Goal: Information Seeking & Learning: Check status

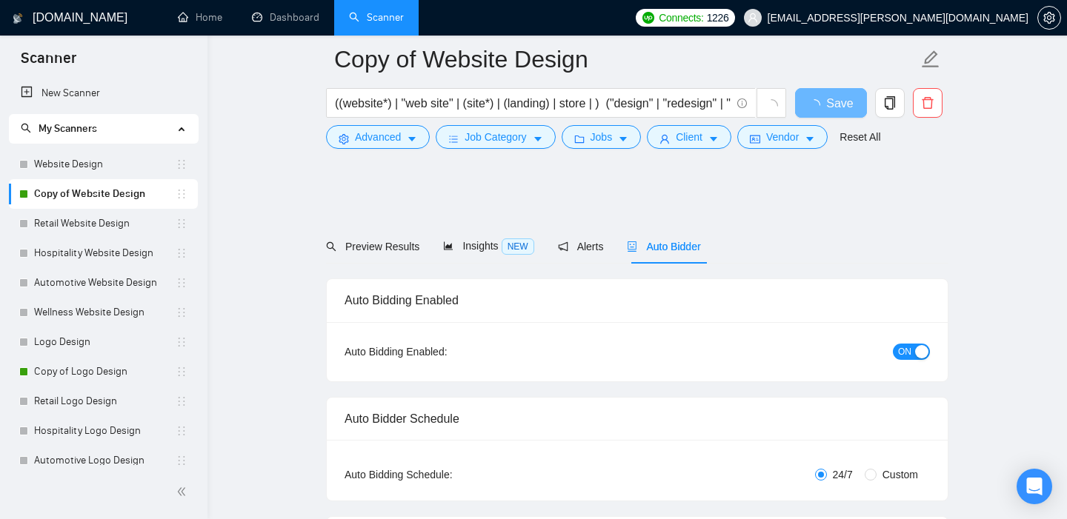
scroll to position [1773, 0]
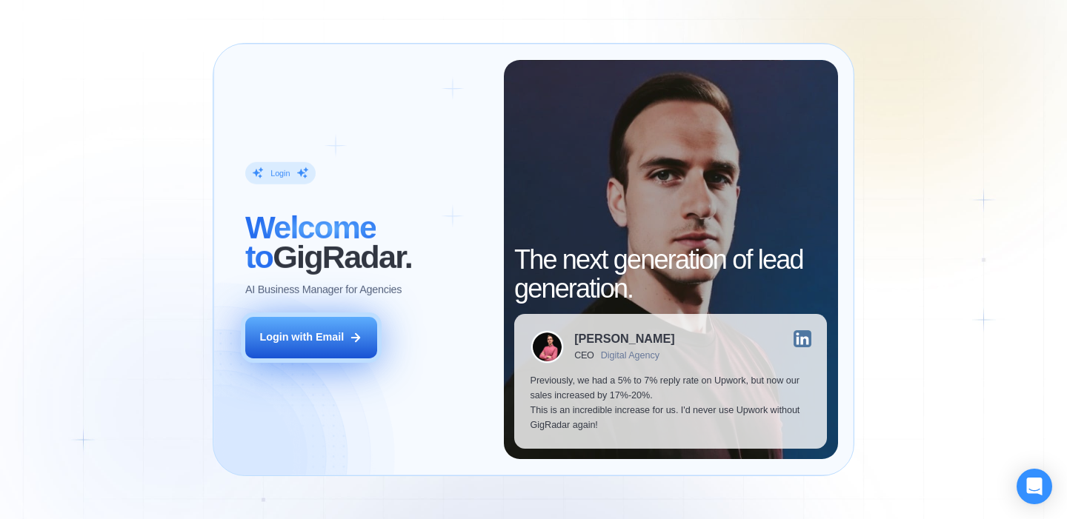
click at [328, 343] on div "Login with Email" at bounding box center [301, 337] width 84 height 15
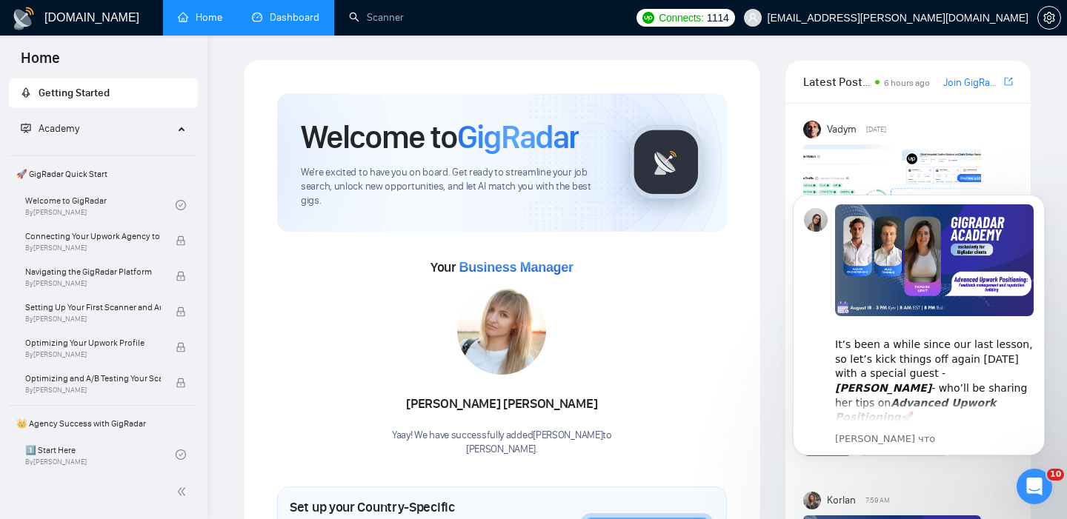
click at [305, 18] on link "Dashboard" at bounding box center [285, 17] width 67 height 13
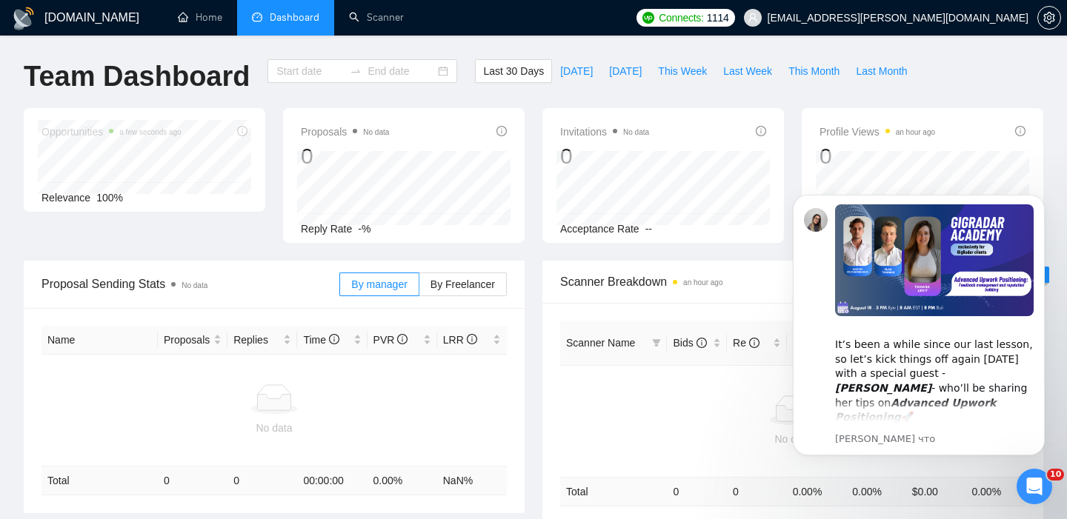
type input "[DATE]"
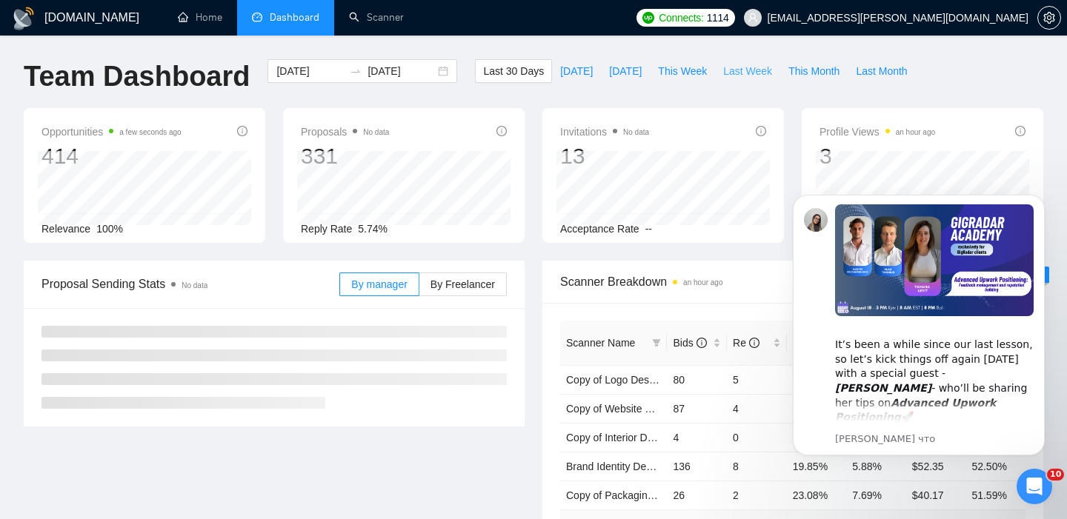
click at [718, 68] on button "Last Week" at bounding box center [747, 71] width 65 height 24
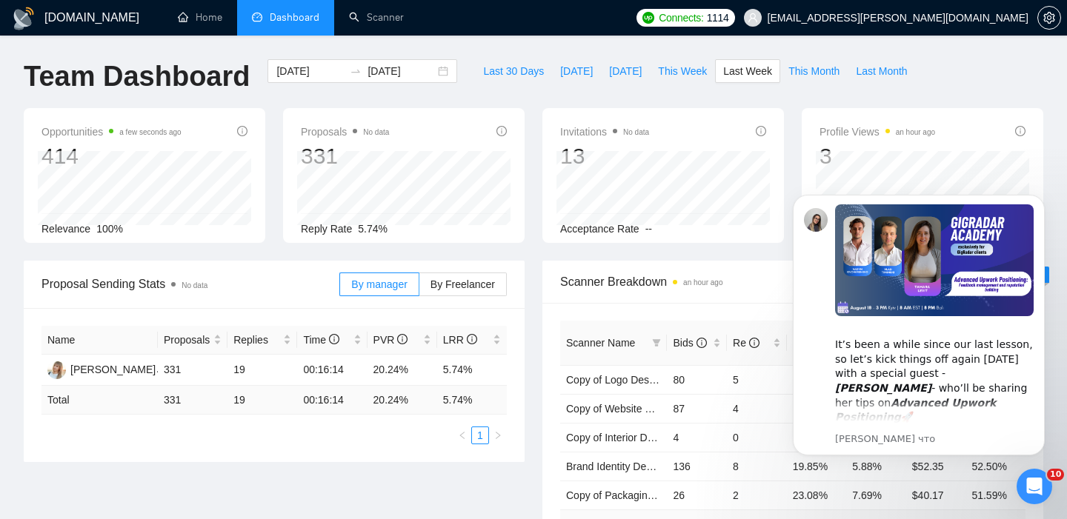
type input "[DATE]"
click at [1017, 482] on div "Открыть службу сообщений Intercom" at bounding box center [1031, 484] width 49 height 49
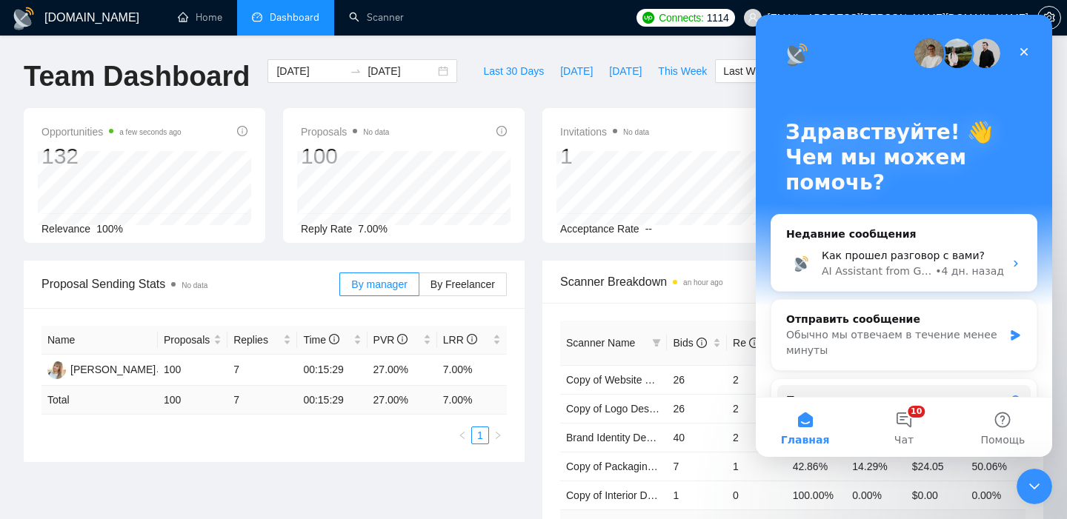
click at [219, 470] on div "Proposal Sending Stats No data By manager By Freelancer Name Proposals Replies …" at bounding box center [533, 433] width 1037 height 344
click at [1033, 486] on icon "Закрыть службу сообщений Intercom" at bounding box center [1032, 485] width 10 height 6
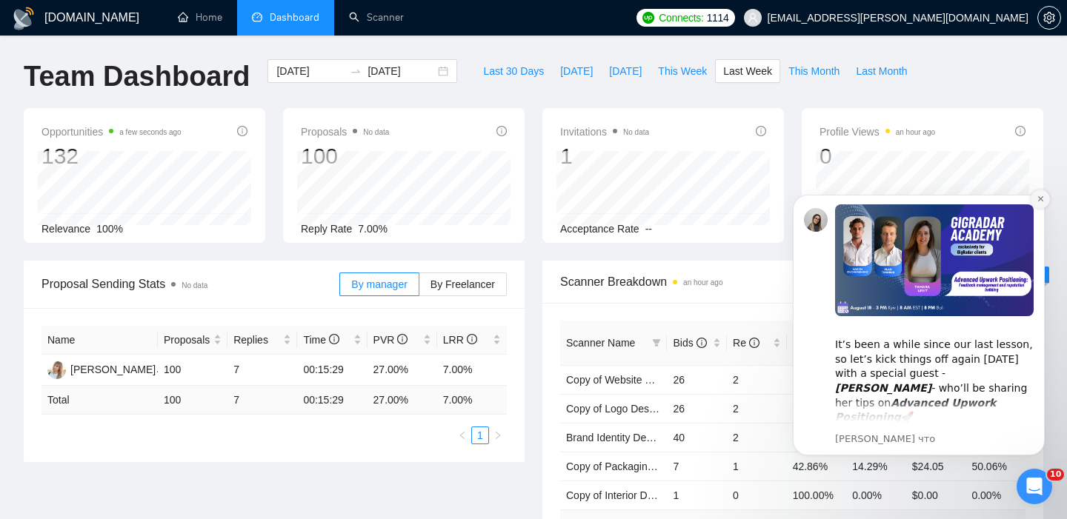
click at [1042, 193] on button "Dismiss notification" at bounding box center [1039, 199] width 19 height 19
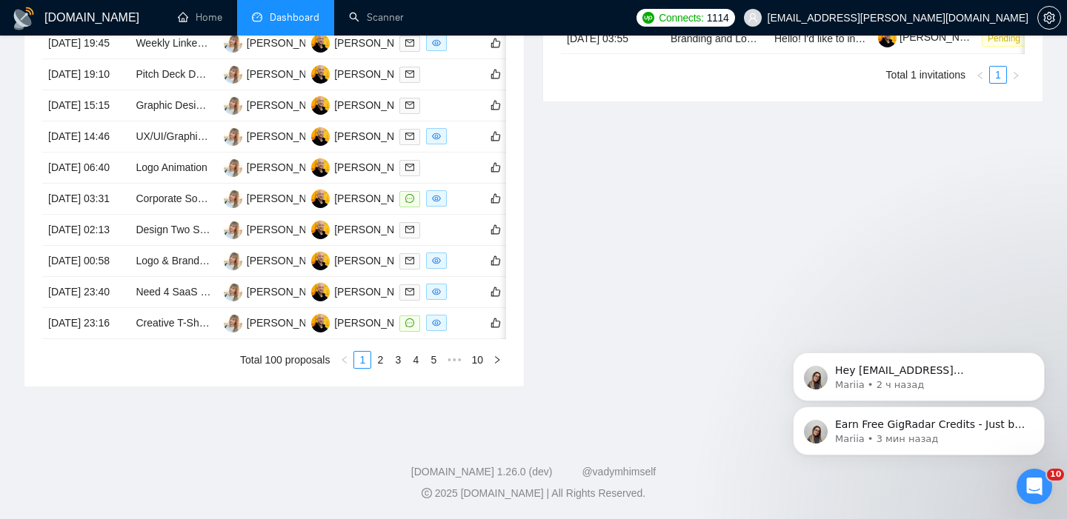
scroll to position [710, 0]
click at [384, 368] on link "2" at bounding box center [380, 360] width 16 height 16
click at [399, 368] on link "3" at bounding box center [398, 360] width 16 height 16
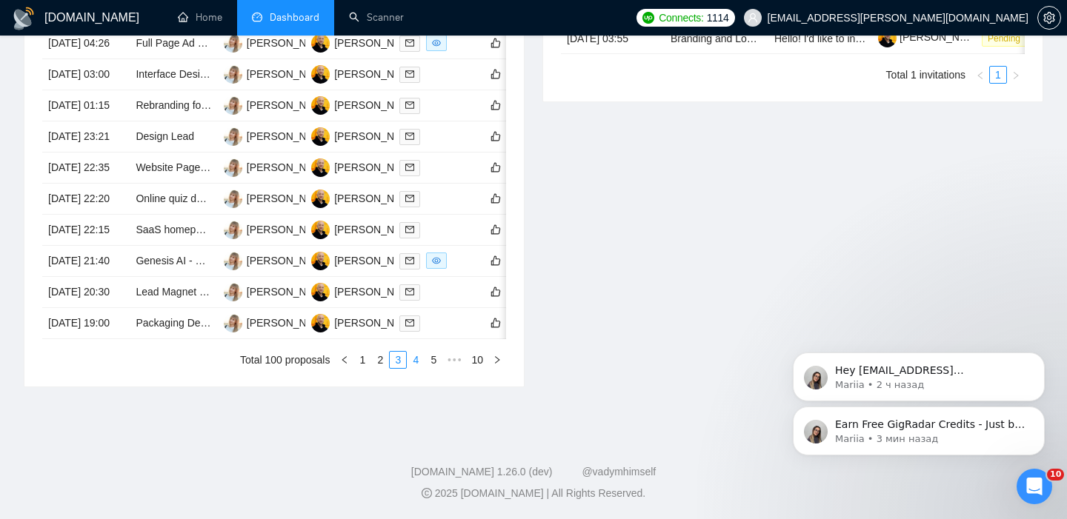
click at [410, 368] on link "4" at bounding box center [415, 360] width 16 height 16
click at [414, 368] on link "5" at bounding box center [415, 360] width 16 height 16
click at [413, 368] on link "6" at bounding box center [415, 360] width 16 height 16
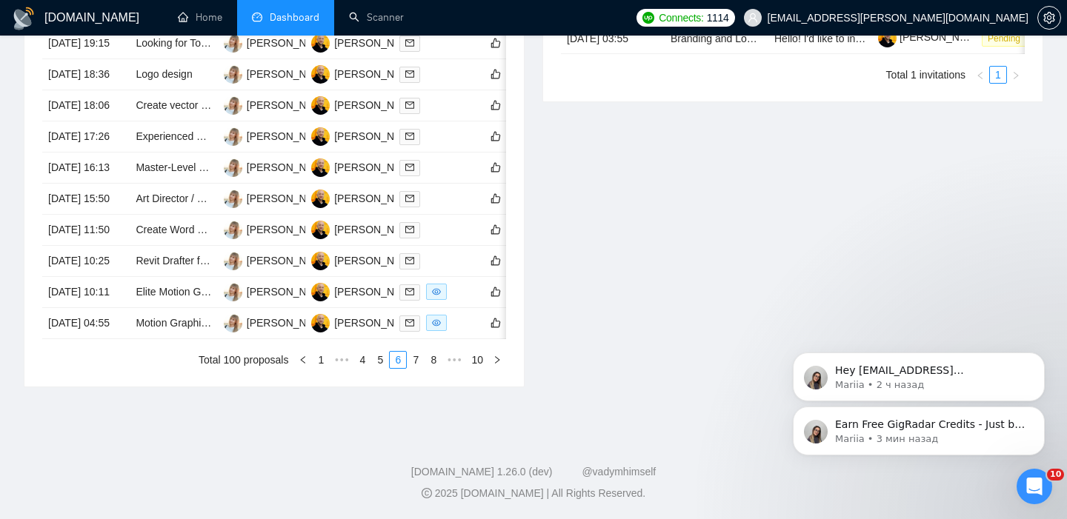
scroll to position [743, 0]
click at [419, 368] on link "7" at bounding box center [415, 360] width 16 height 16
click at [441, 368] on link "8" at bounding box center [439, 360] width 16 height 16
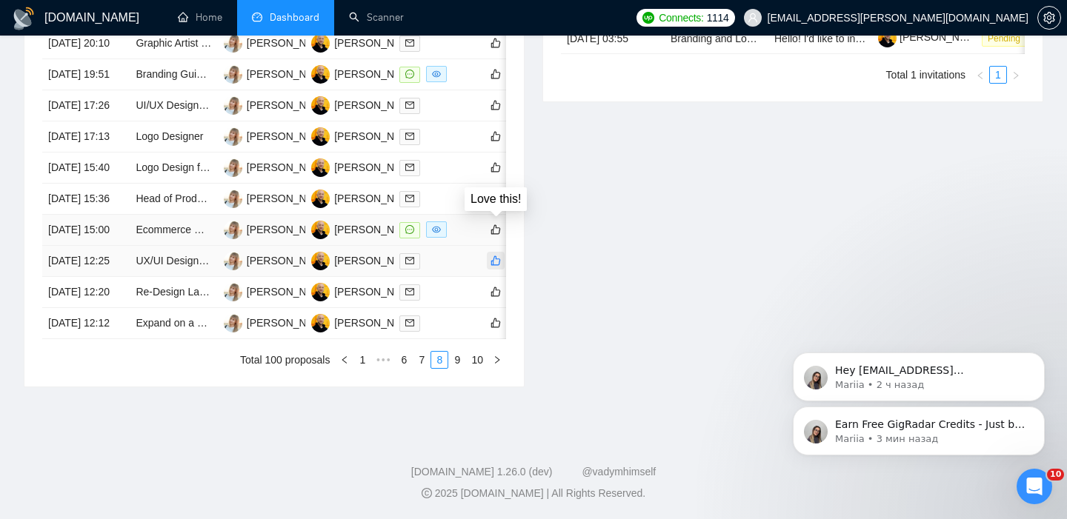
scroll to position [744, 0]
click at [455, 368] on link "9" at bounding box center [457, 360] width 16 height 16
click at [479, 368] on link "10" at bounding box center [477, 360] width 21 height 16
